Goal: Contribute content: Add original content to the website for others to see

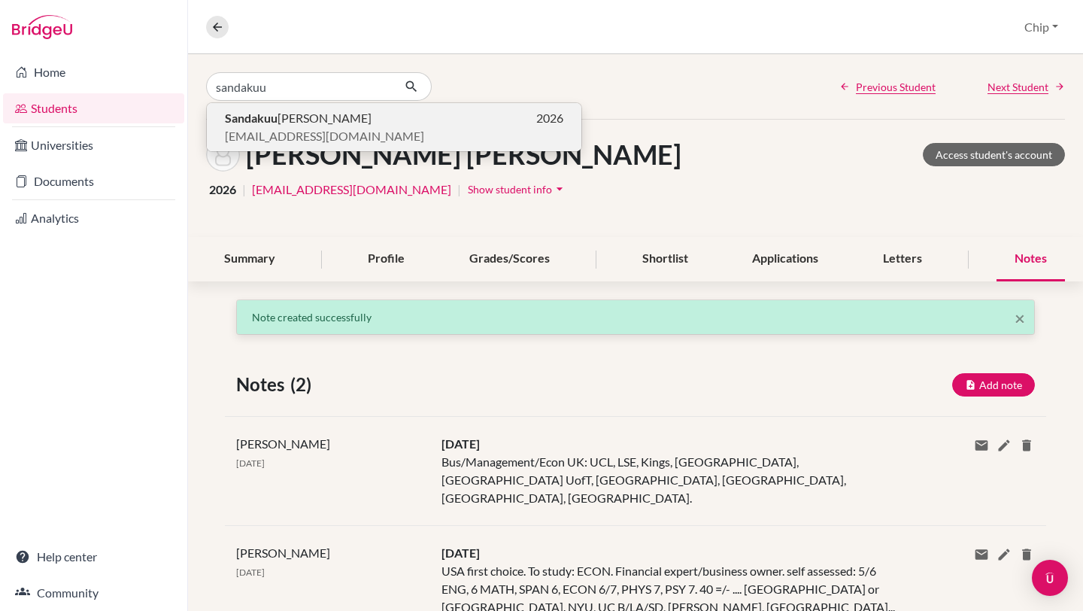
type input "sandakuu"
click at [289, 127] on span "[EMAIL_ADDRESS][DOMAIN_NAME]" at bounding box center [324, 136] width 199 height 18
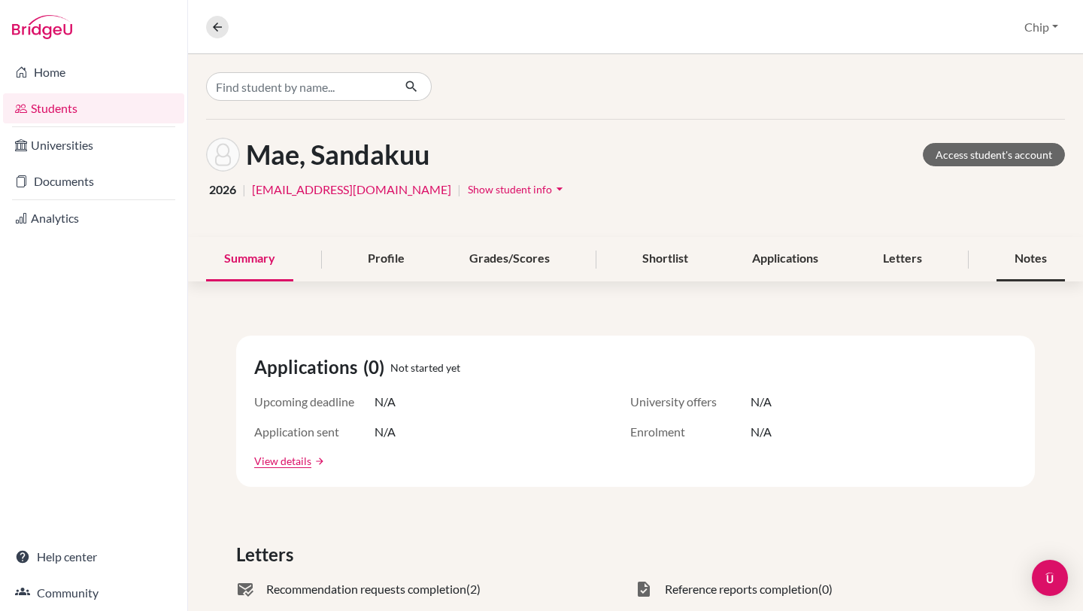
click at [1008, 259] on div "Notes" at bounding box center [1031, 259] width 68 height 44
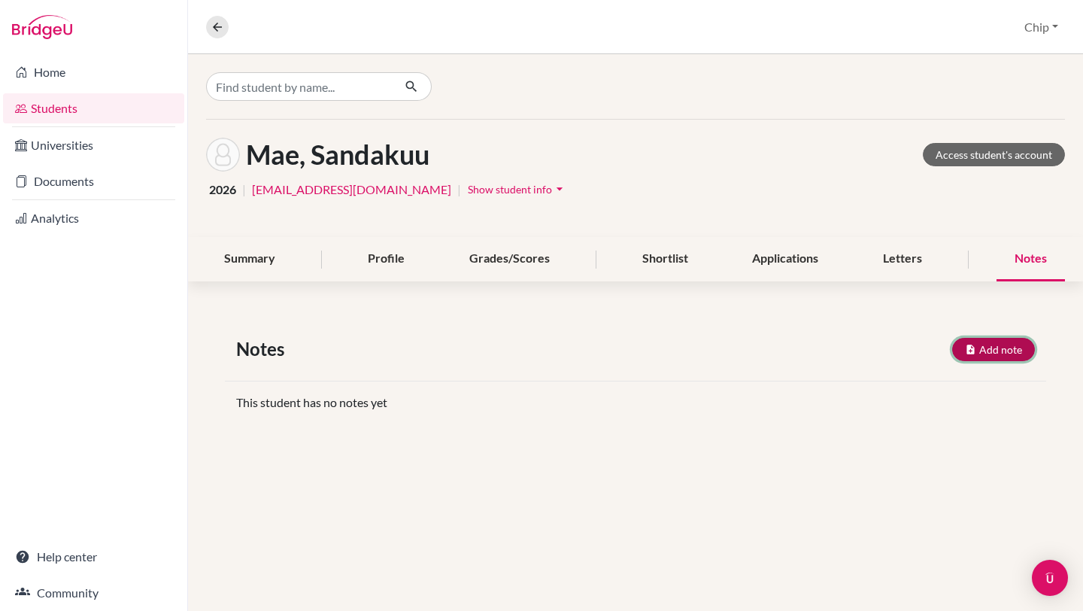
click at [994, 356] on button "Add note" at bounding box center [993, 349] width 83 height 23
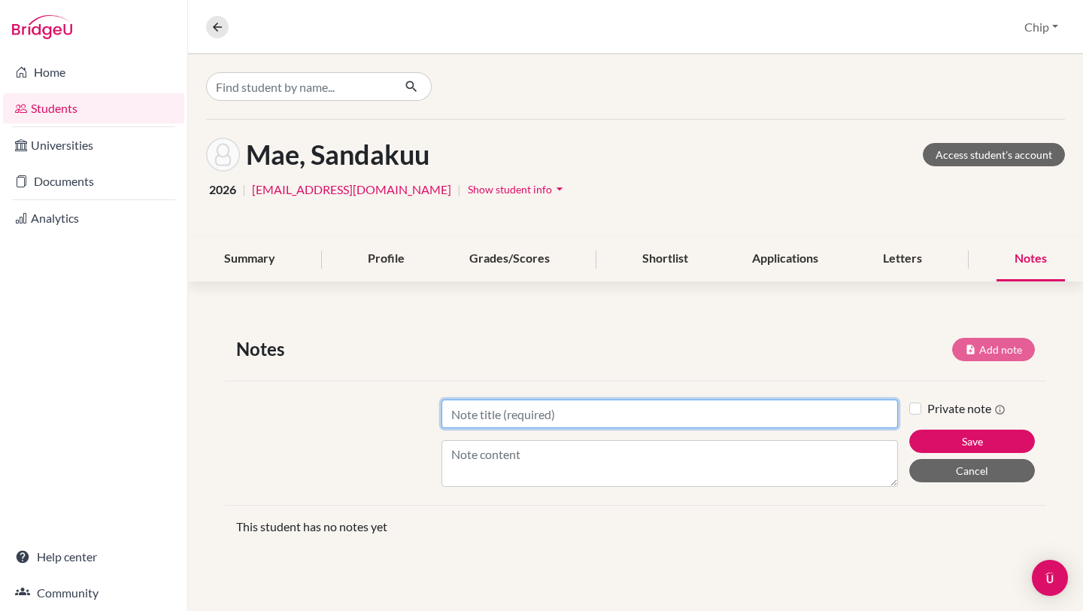
click at [558, 408] on input "Title" at bounding box center [669, 413] width 457 height 29
type input "[DATE]"
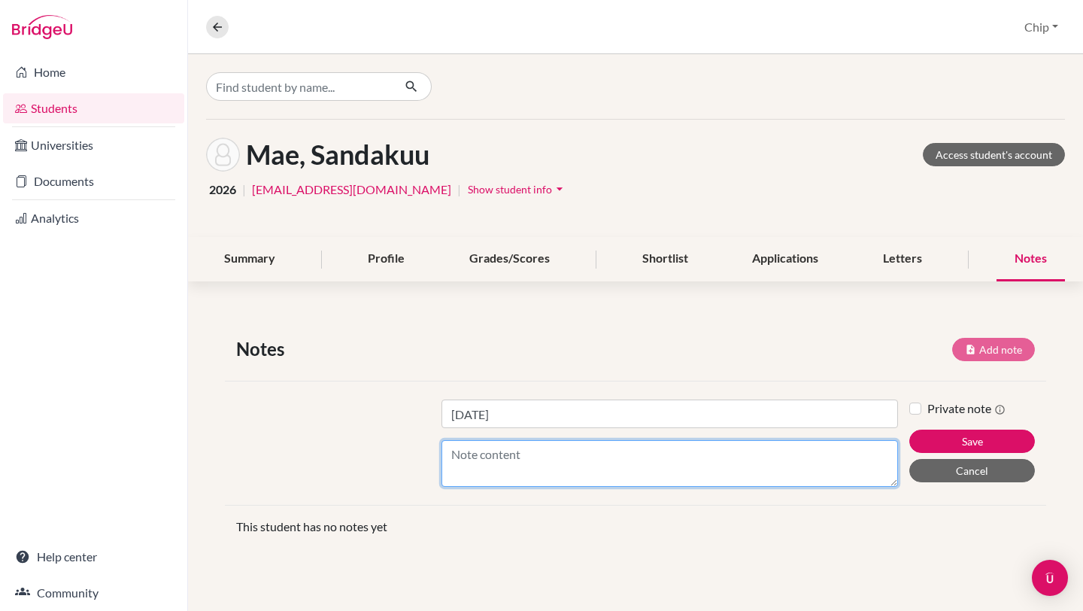
click at [511, 457] on textarea "Content" at bounding box center [669, 463] width 457 height 47
type textarea "Great essay writing."
